Goal: Navigation & Orientation: Find specific page/section

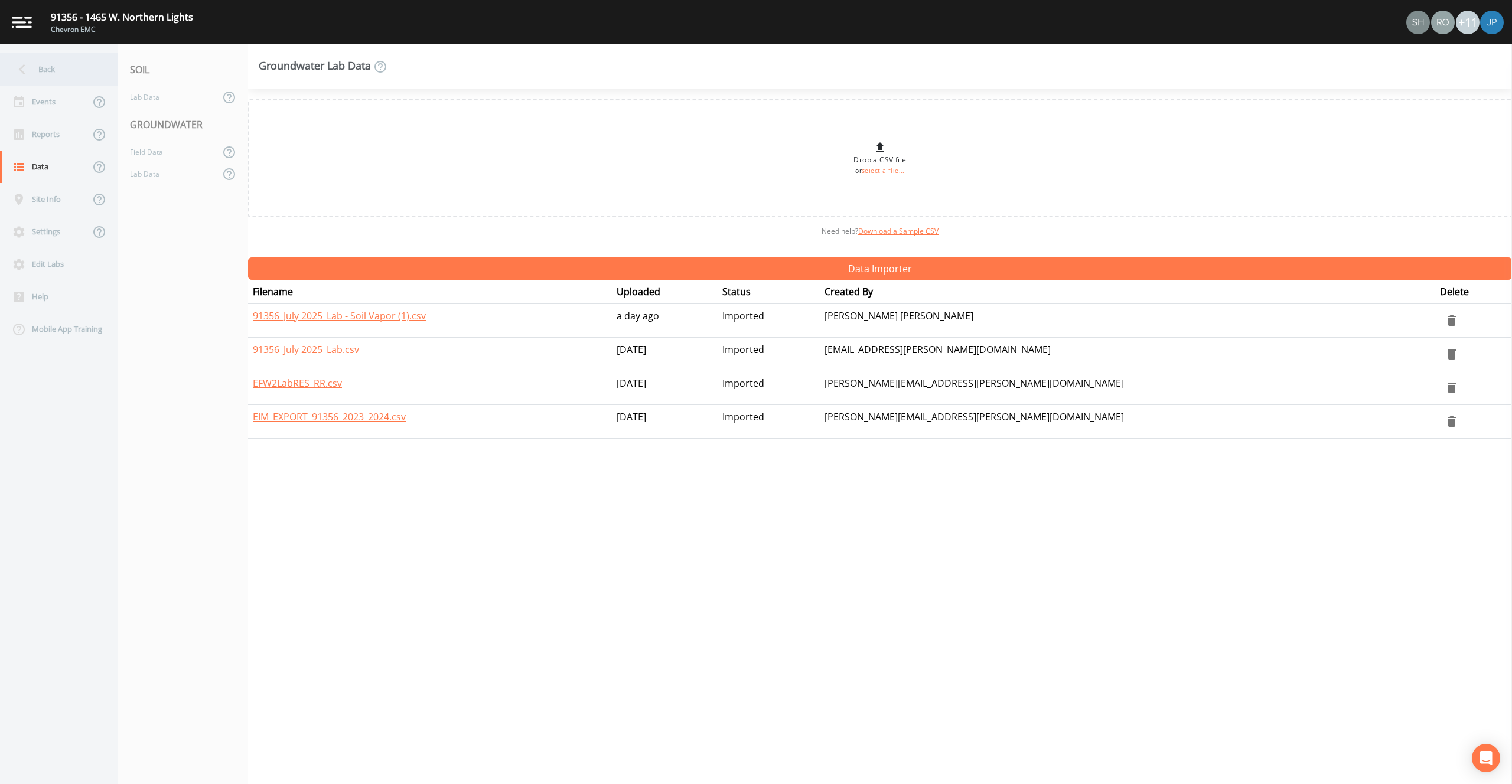
click at [68, 70] on div "Back" at bounding box center [53, 69] width 107 height 32
